Goal: Task Accomplishment & Management: Manage account settings

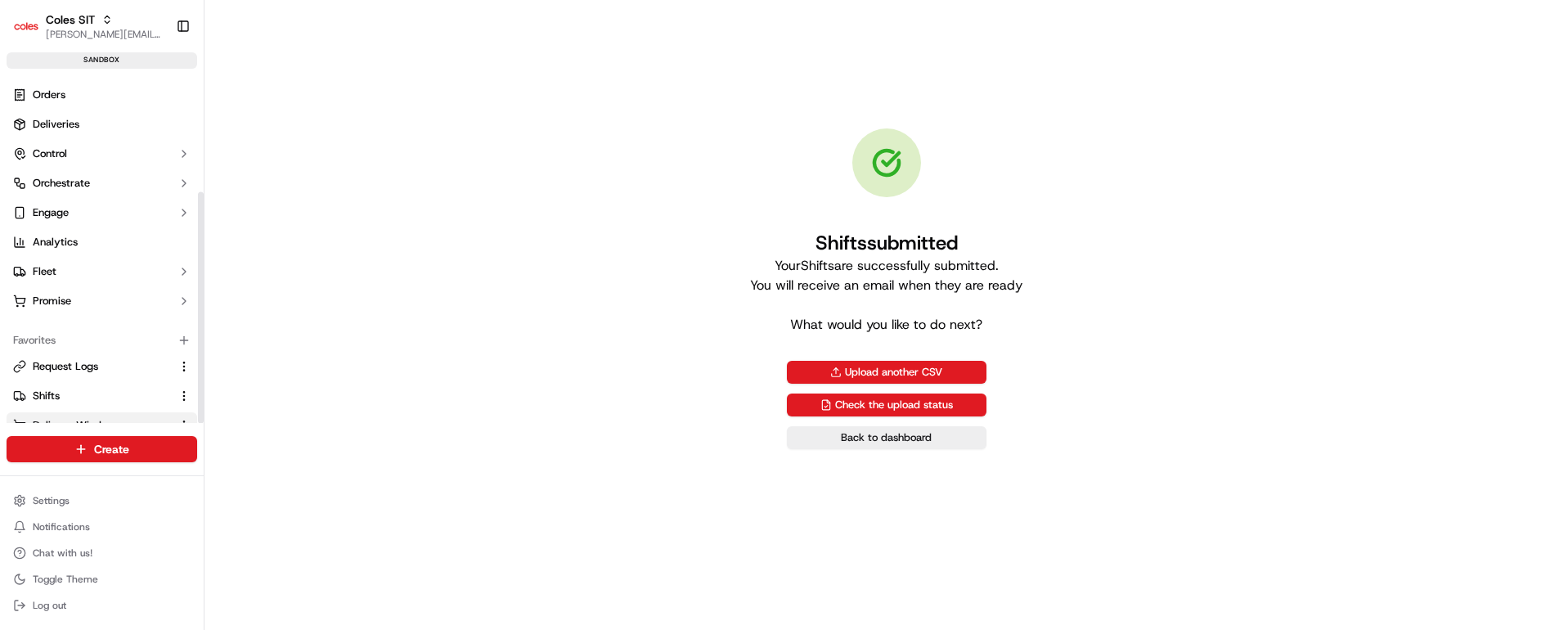
scroll to position [175, 0]
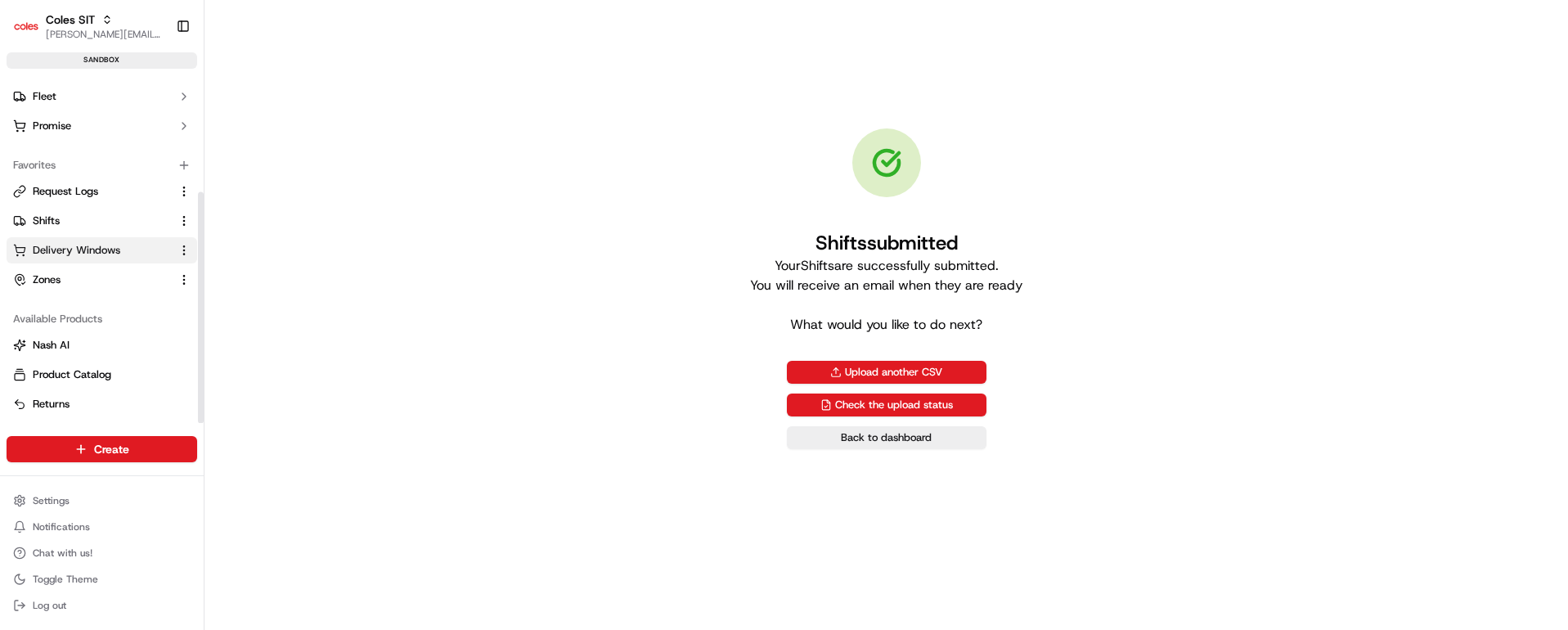
click at [53, 252] on span "Delivery Windows" at bounding box center [76, 250] width 88 height 14
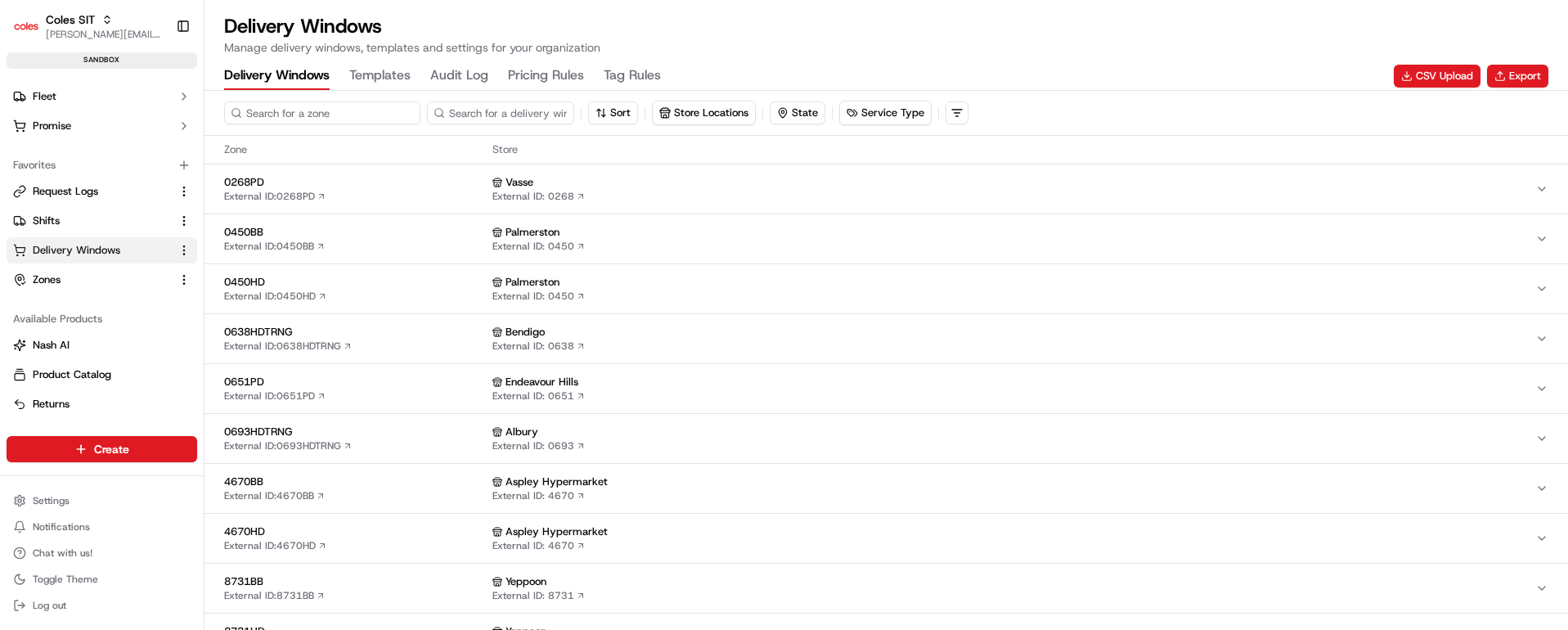
click at [320, 109] on input at bounding box center [322, 113] width 196 height 23
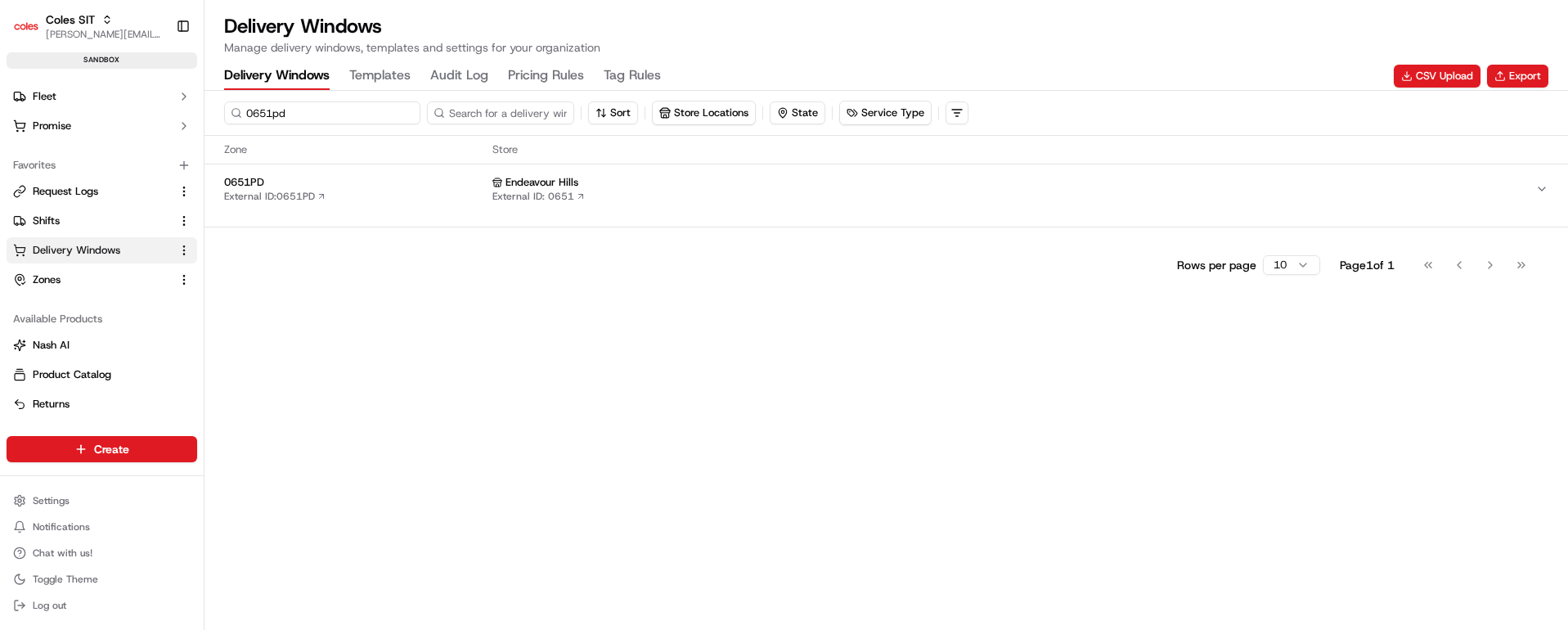
type input "0651pd"
click at [387, 187] on span "0651PD" at bounding box center [355, 182] width 262 height 14
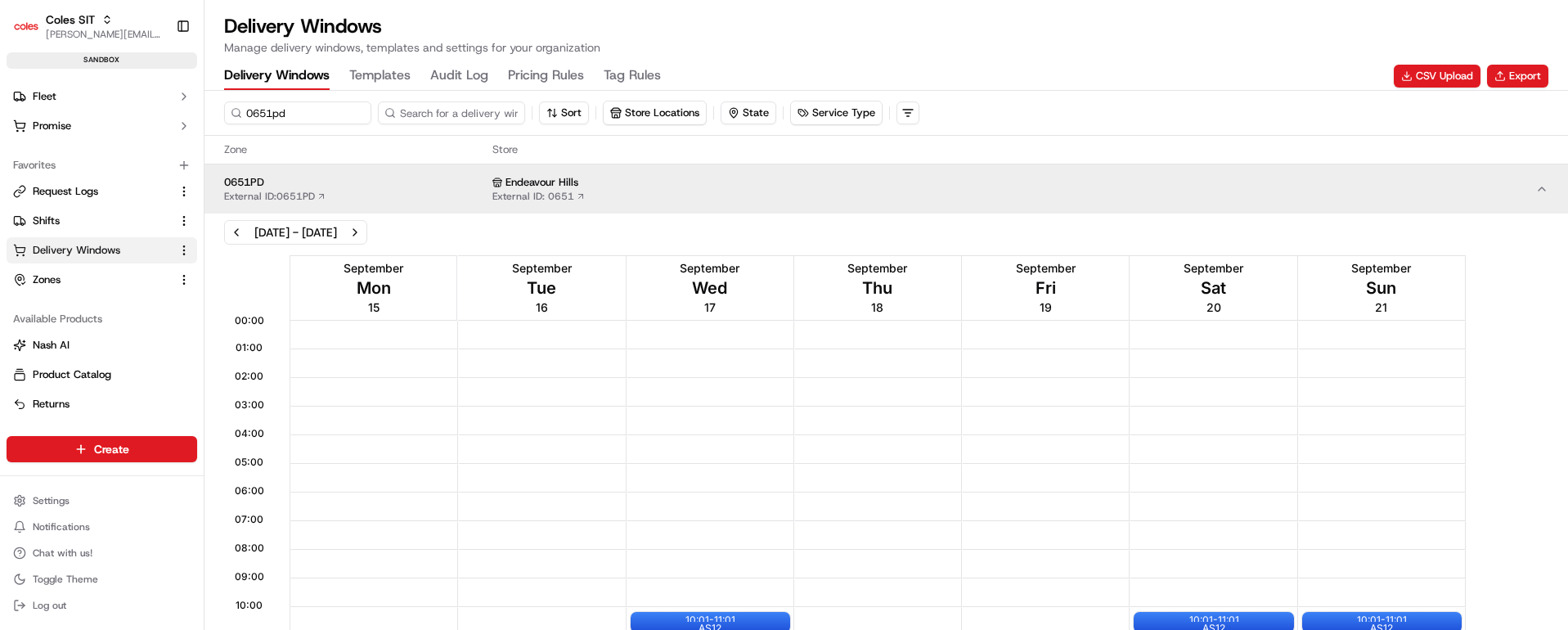
scroll to position [2, 0]
click at [236, 230] on button "Previous week" at bounding box center [237, 233] width 23 height 23
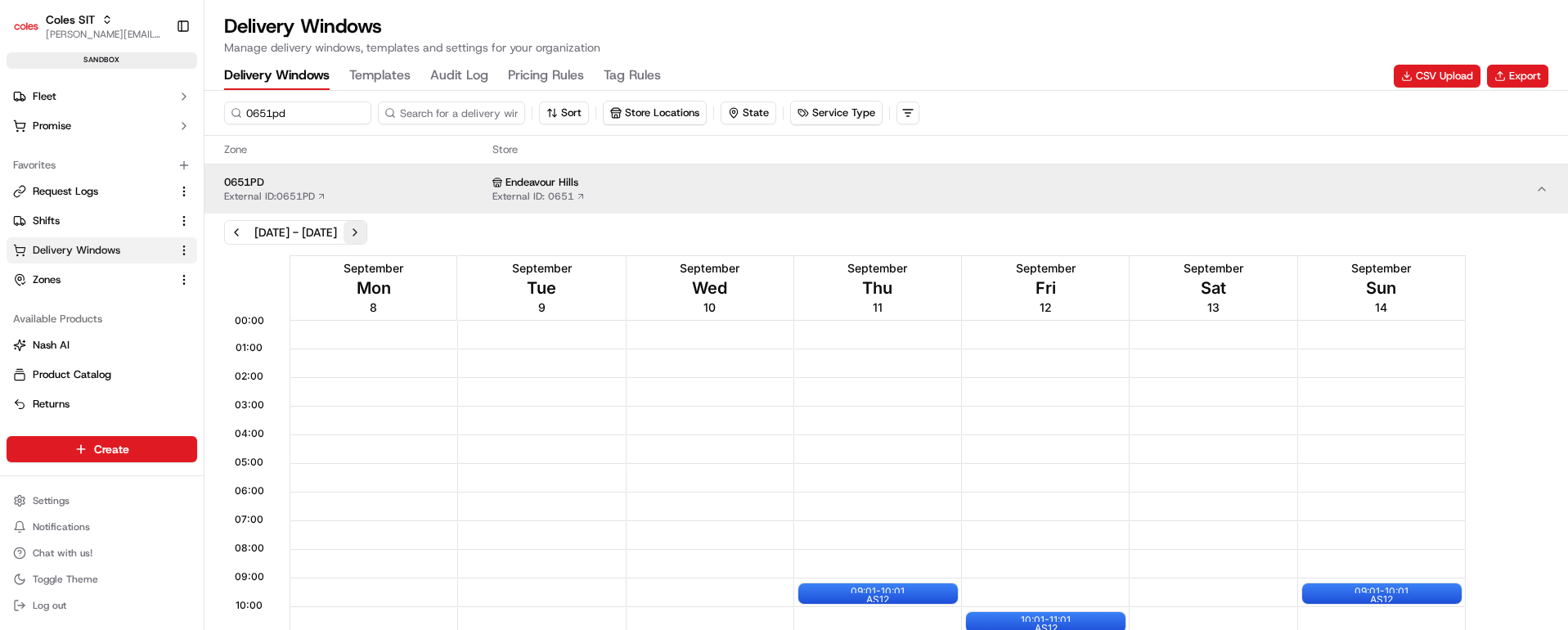
click at [366, 229] on button "Next week" at bounding box center [356, 233] width 23 height 23
